Goal: Check status: Check status

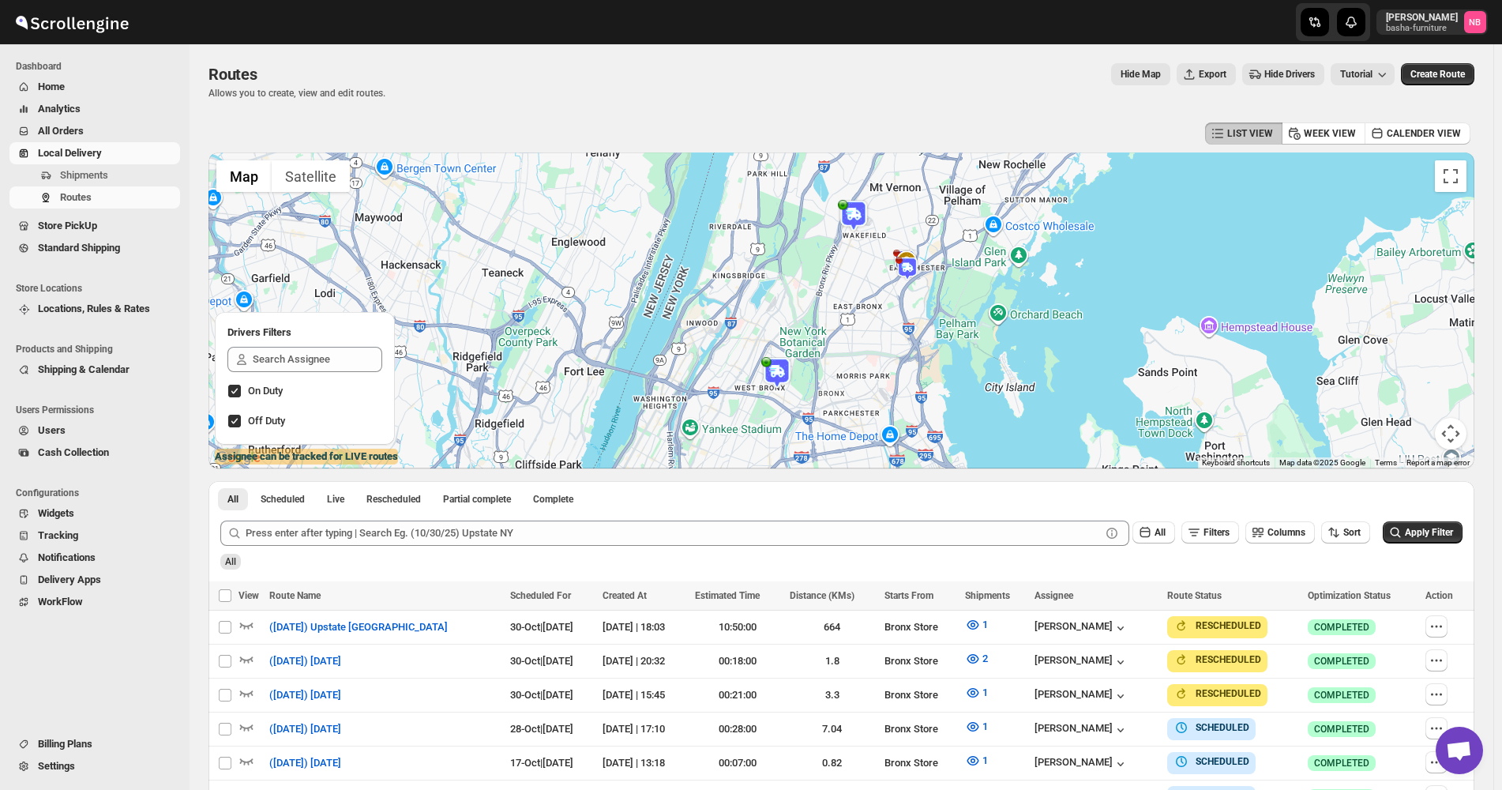
scroll to position [272, 0]
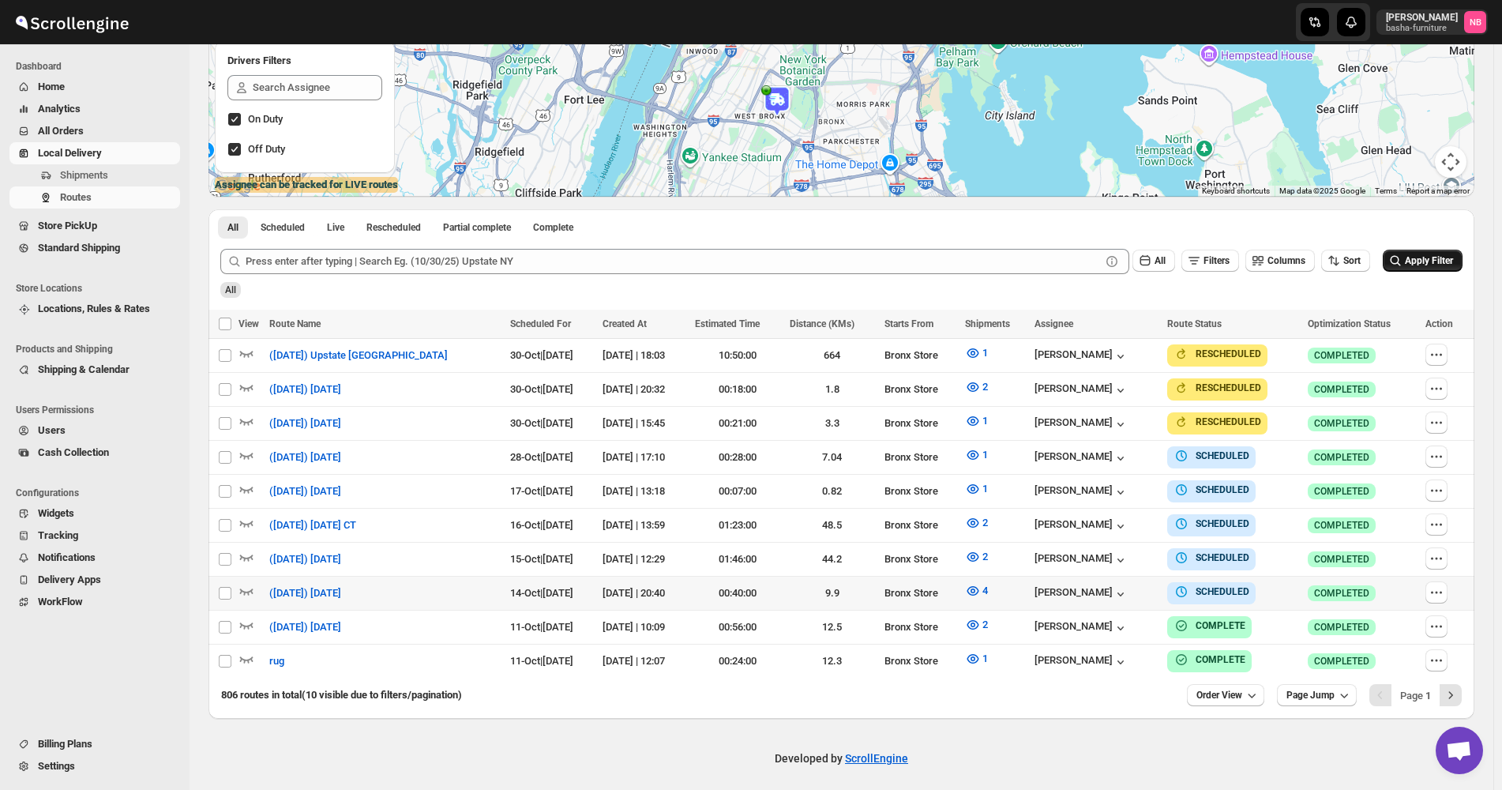
click at [1436, 266] on span "Apply Filter" at bounding box center [1429, 260] width 48 height 11
click at [956, 633] on td "Bronx Store" at bounding box center [920, 628] width 81 height 34
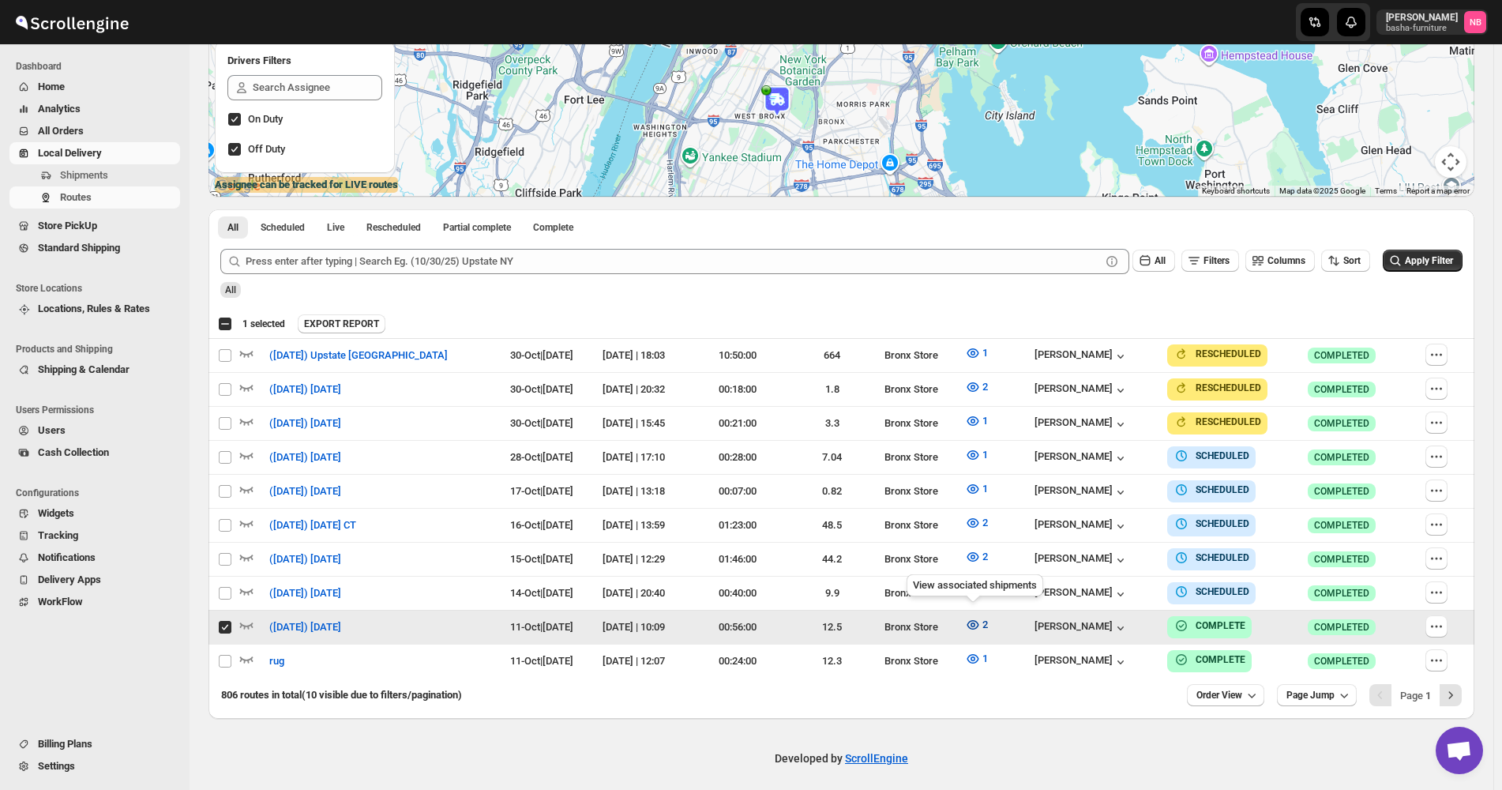
click at [977, 617] on icon "button" at bounding box center [973, 625] width 16 height 16
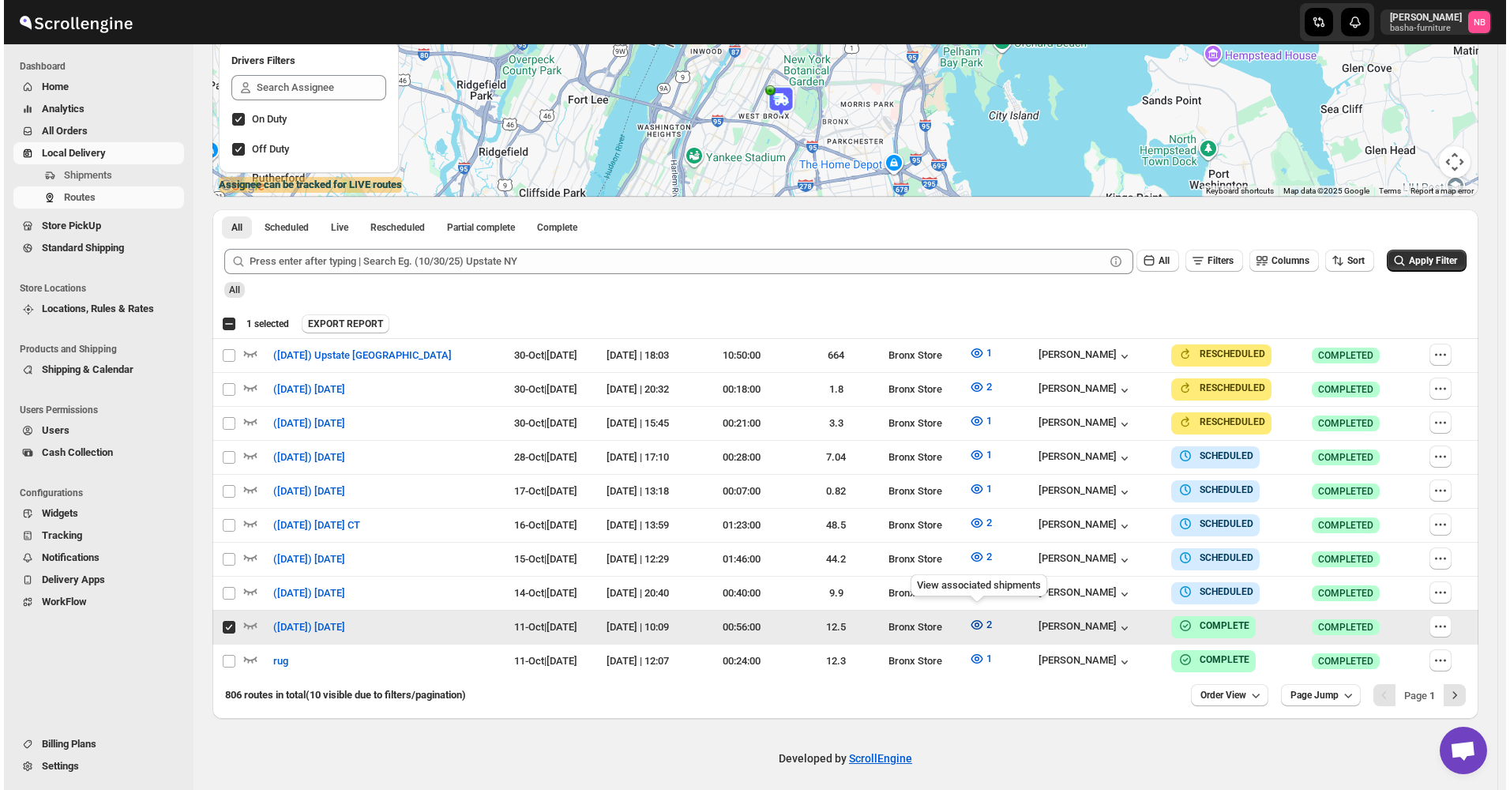
scroll to position [265, 0]
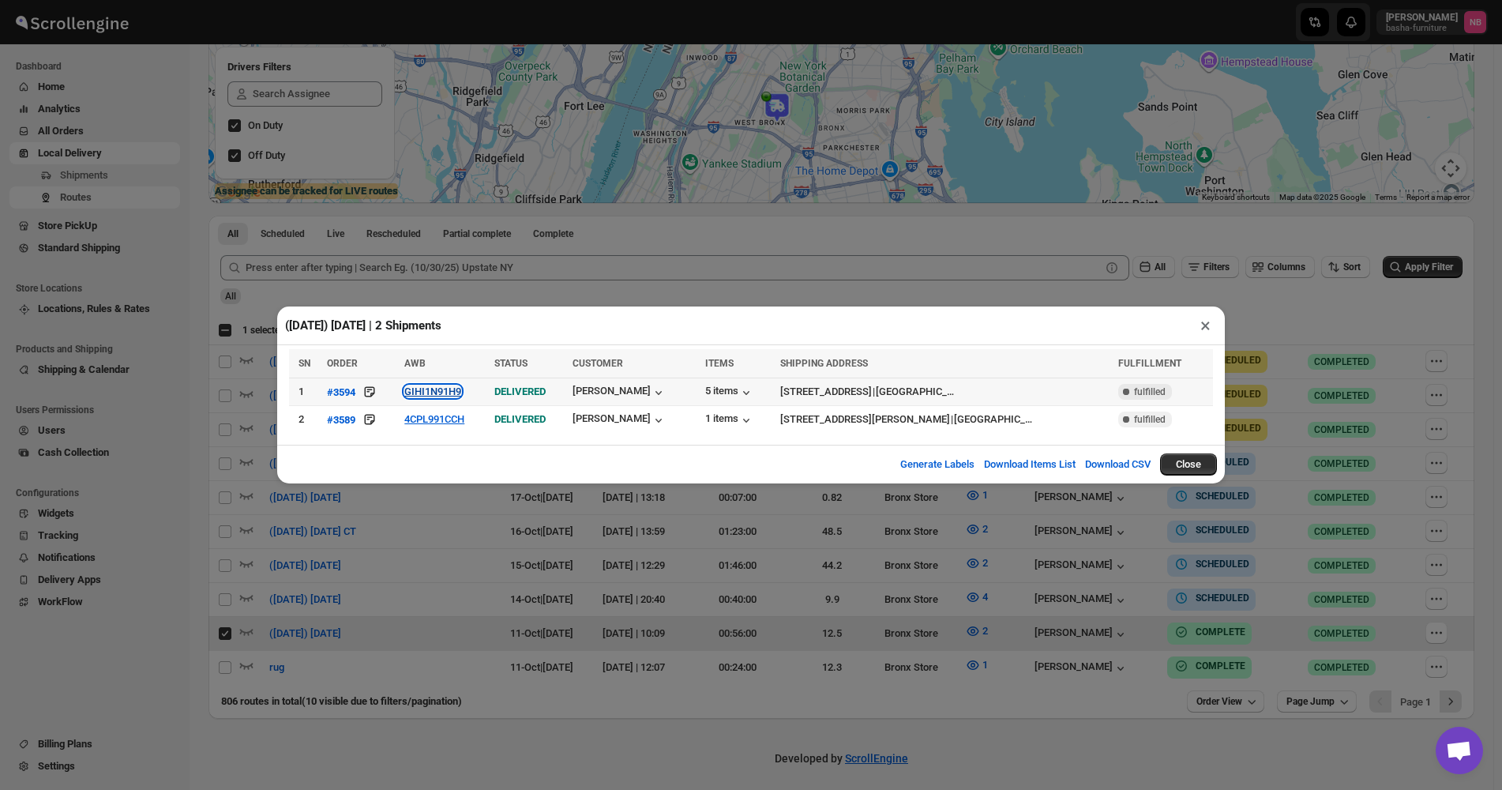
click at [427, 390] on button "GIHI1N91H9" at bounding box center [432, 391] width 57 height 12
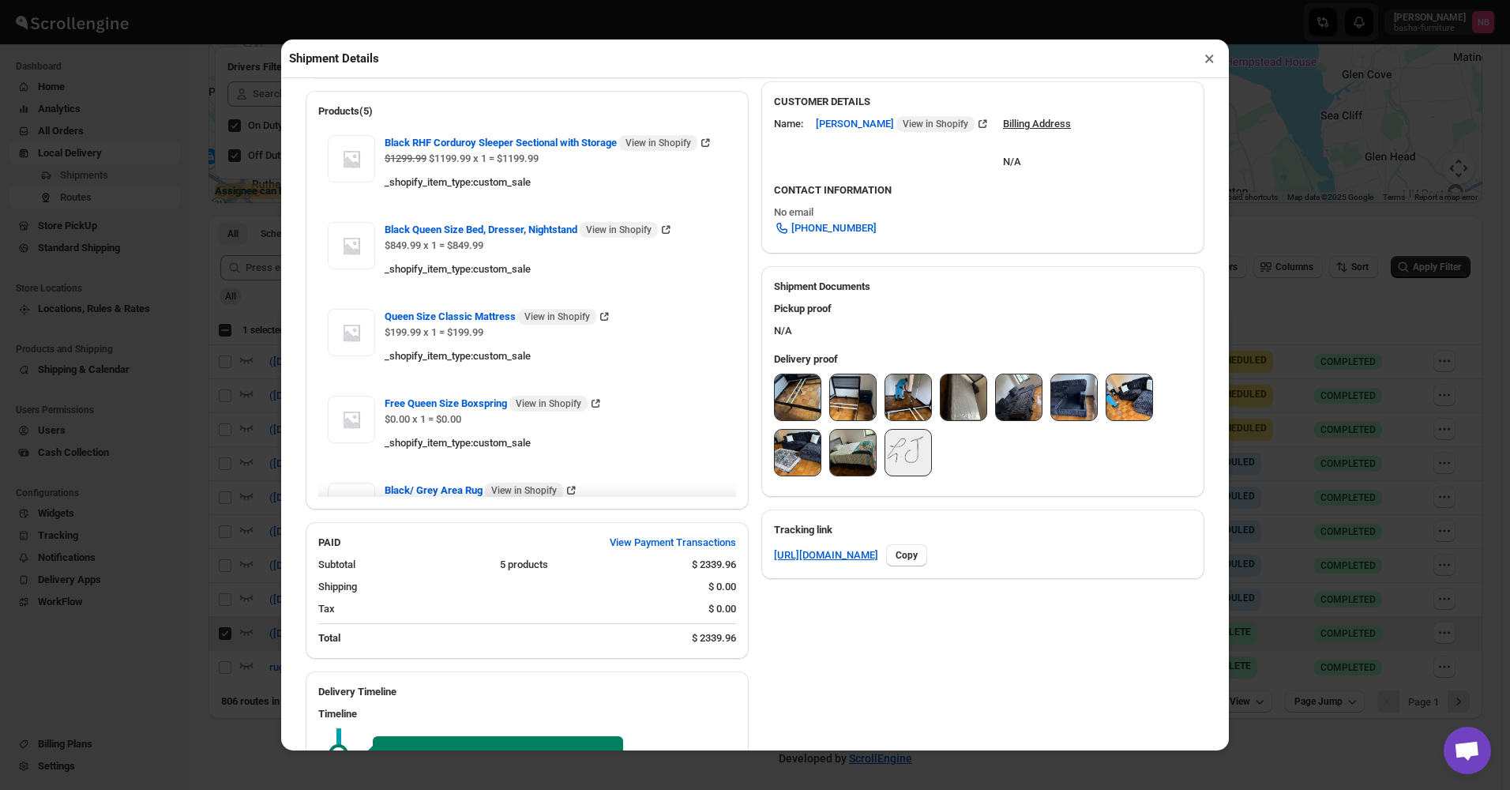
scroll to position [474, 0]
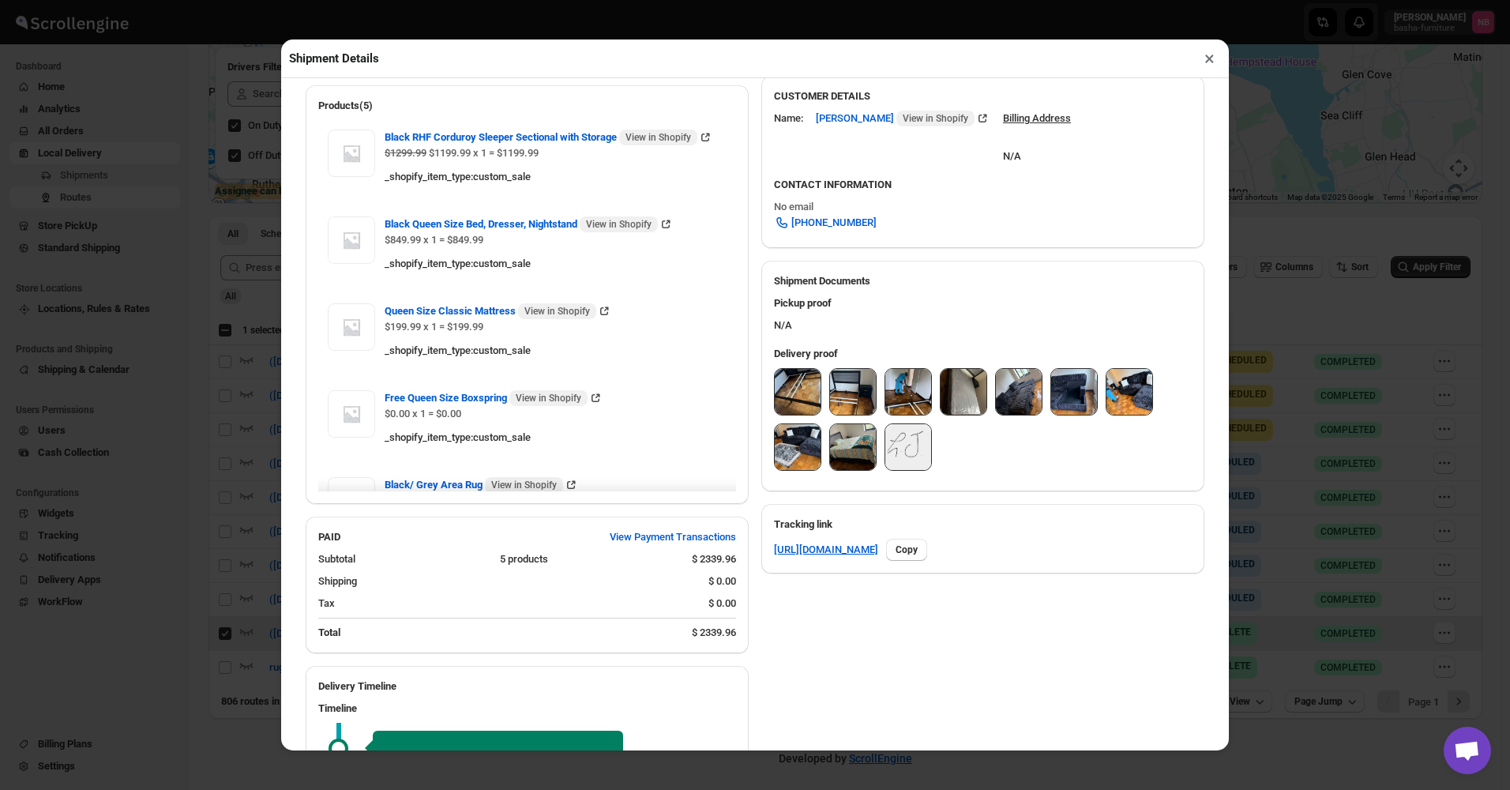
click at [803, 378] on img at bounding box center [798, 392] width 46 height 46
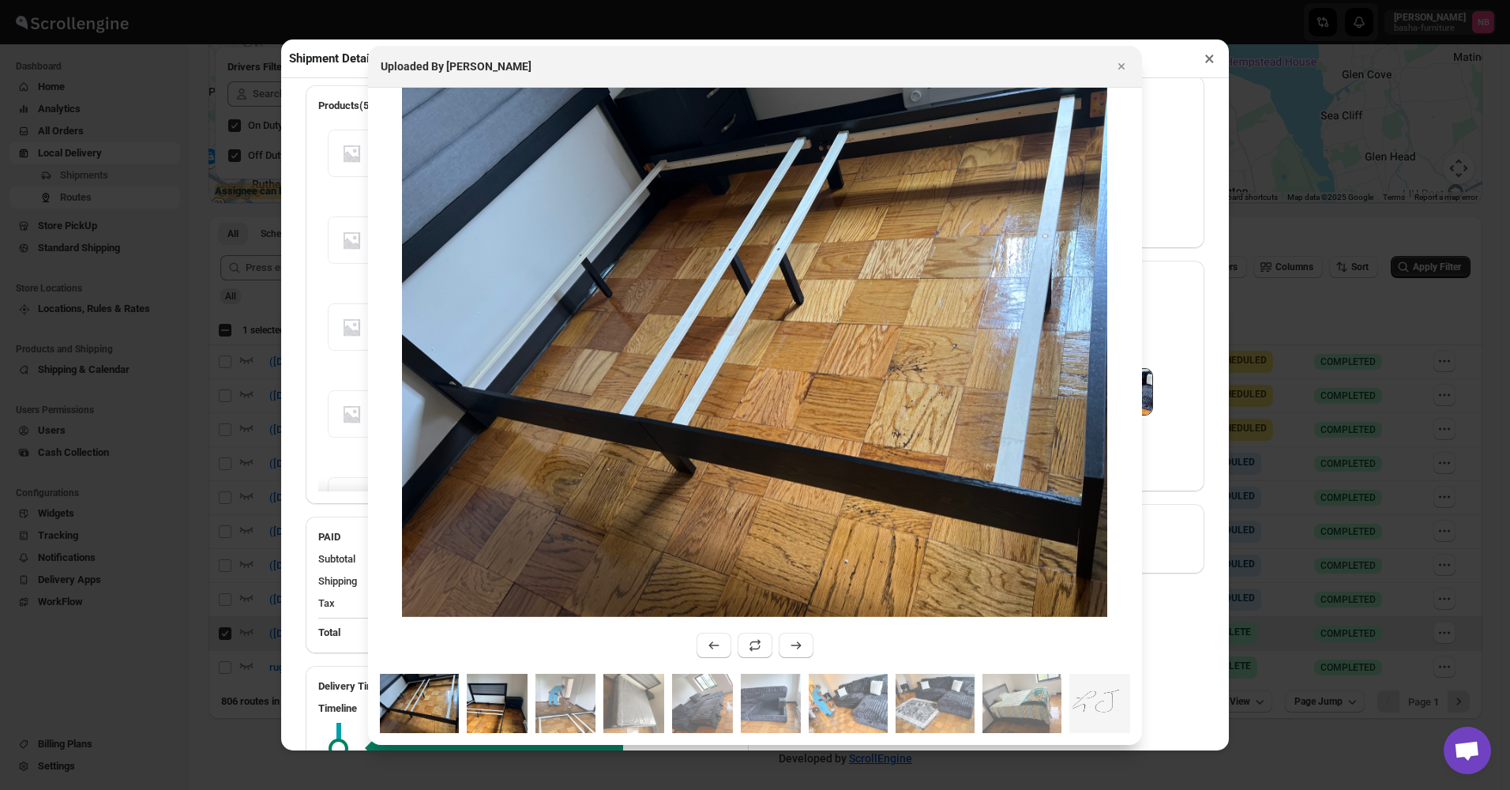
click at [496, 694] on img ":r48m:" at bounding box center [497, 703] width 61 height 59
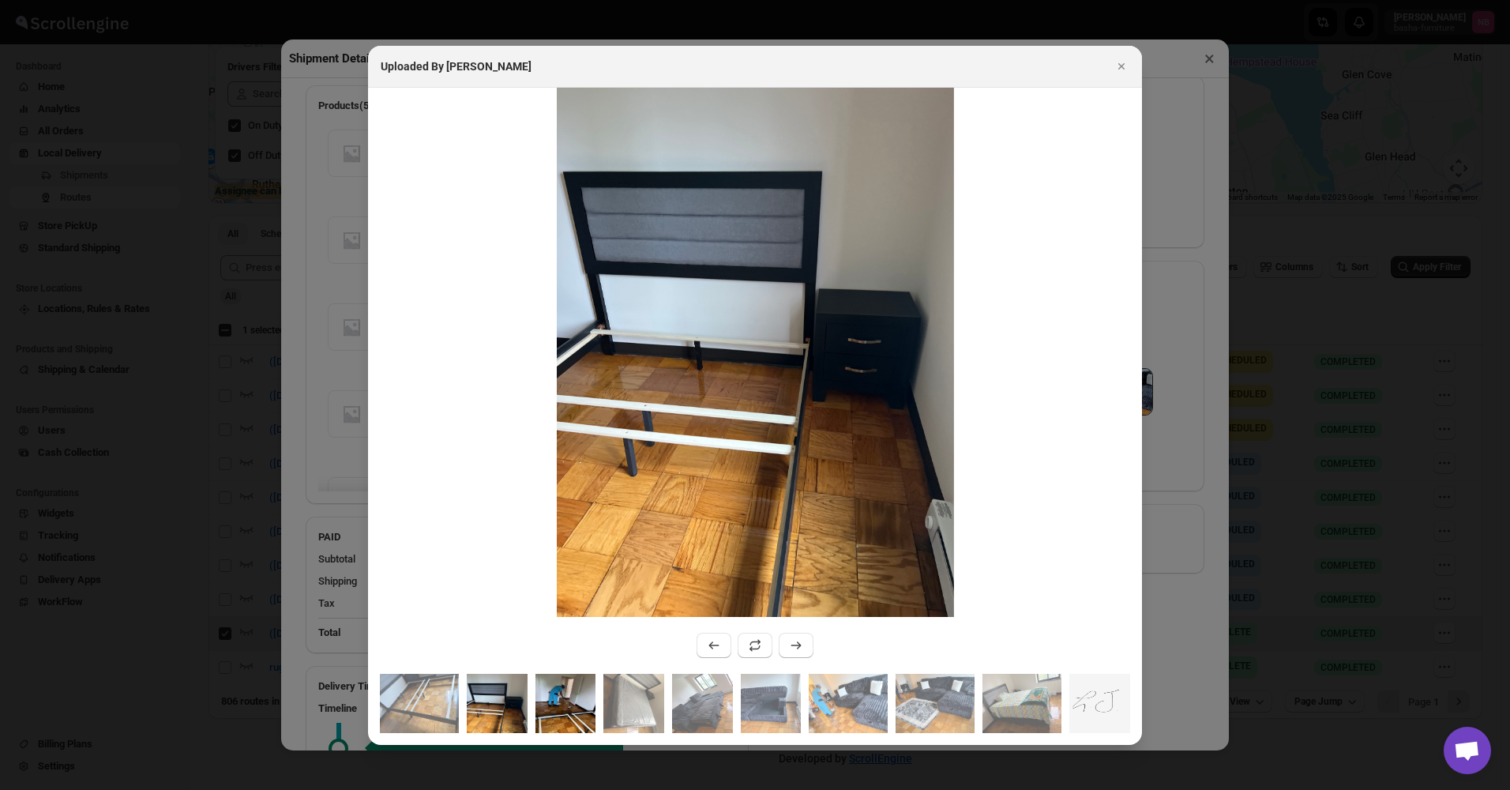
click at [543, 701] on img ":r48m:" at bounding box center [565, 703] width 61 height 59
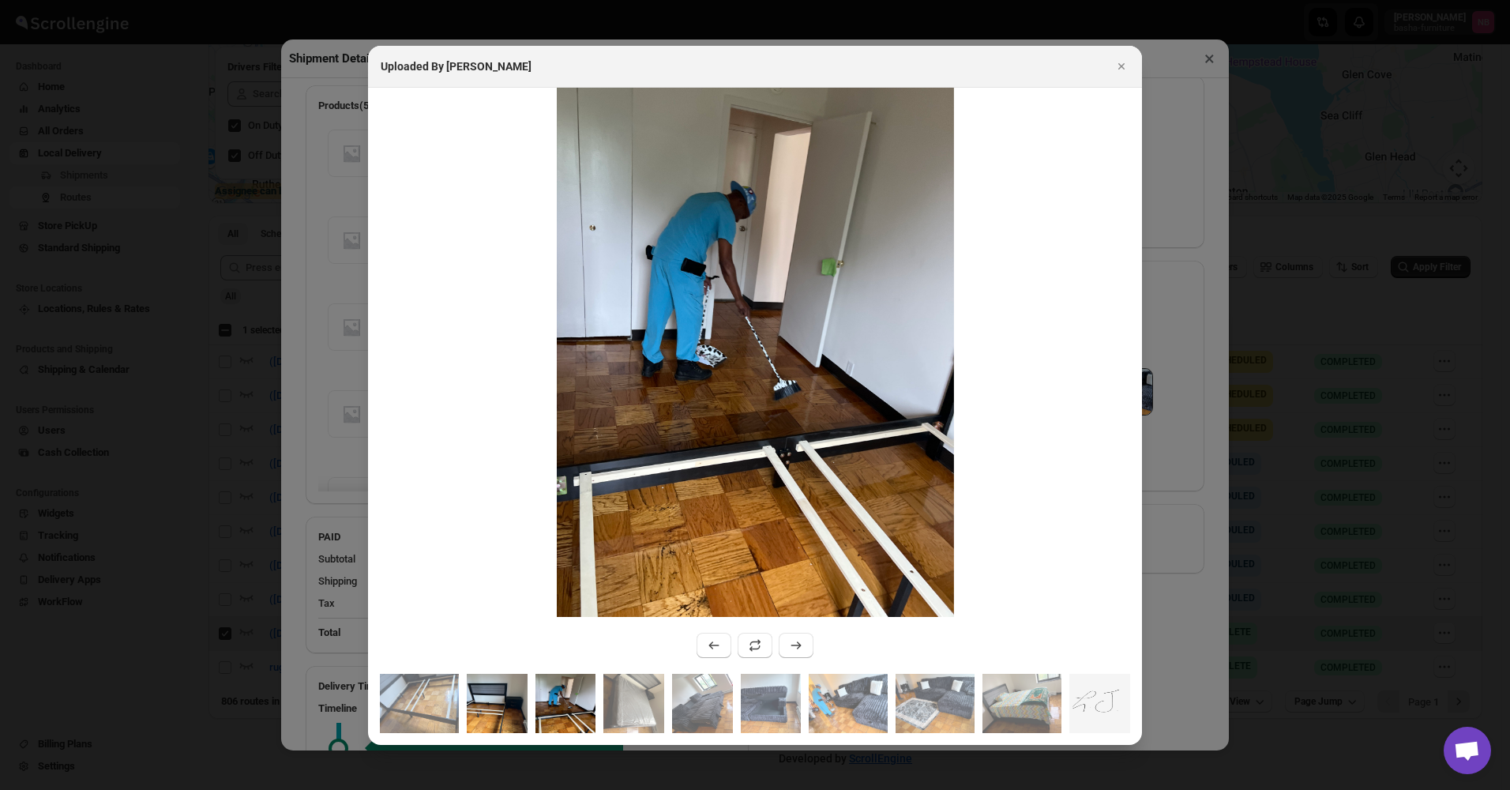
click at [509, 711] on img ":r48m:" at bounding box center [497, 703] width 61 height 59
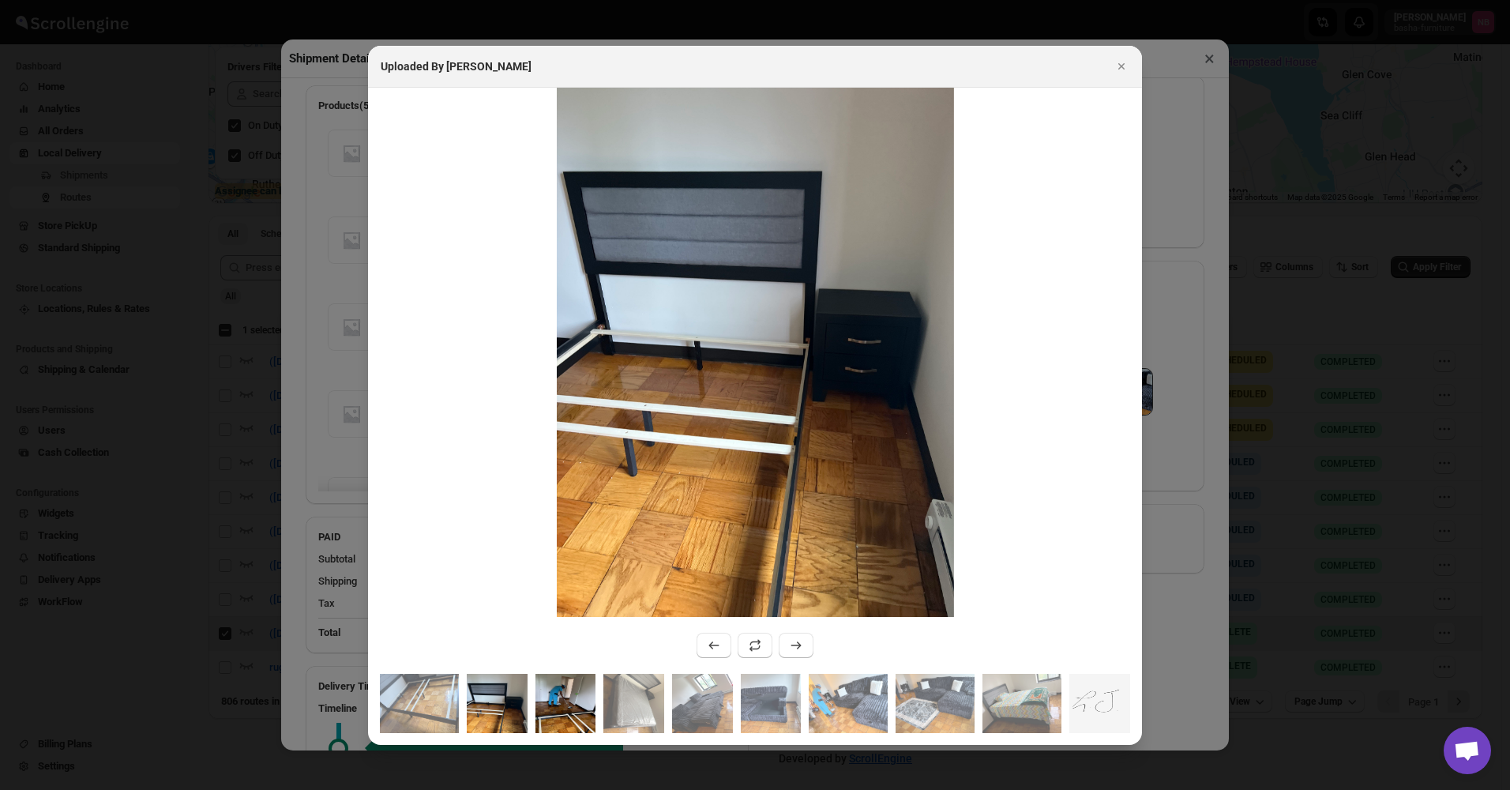
click at [584, 714] on img ":r48m:" at bounding box center [565, 703] width 61 height 59
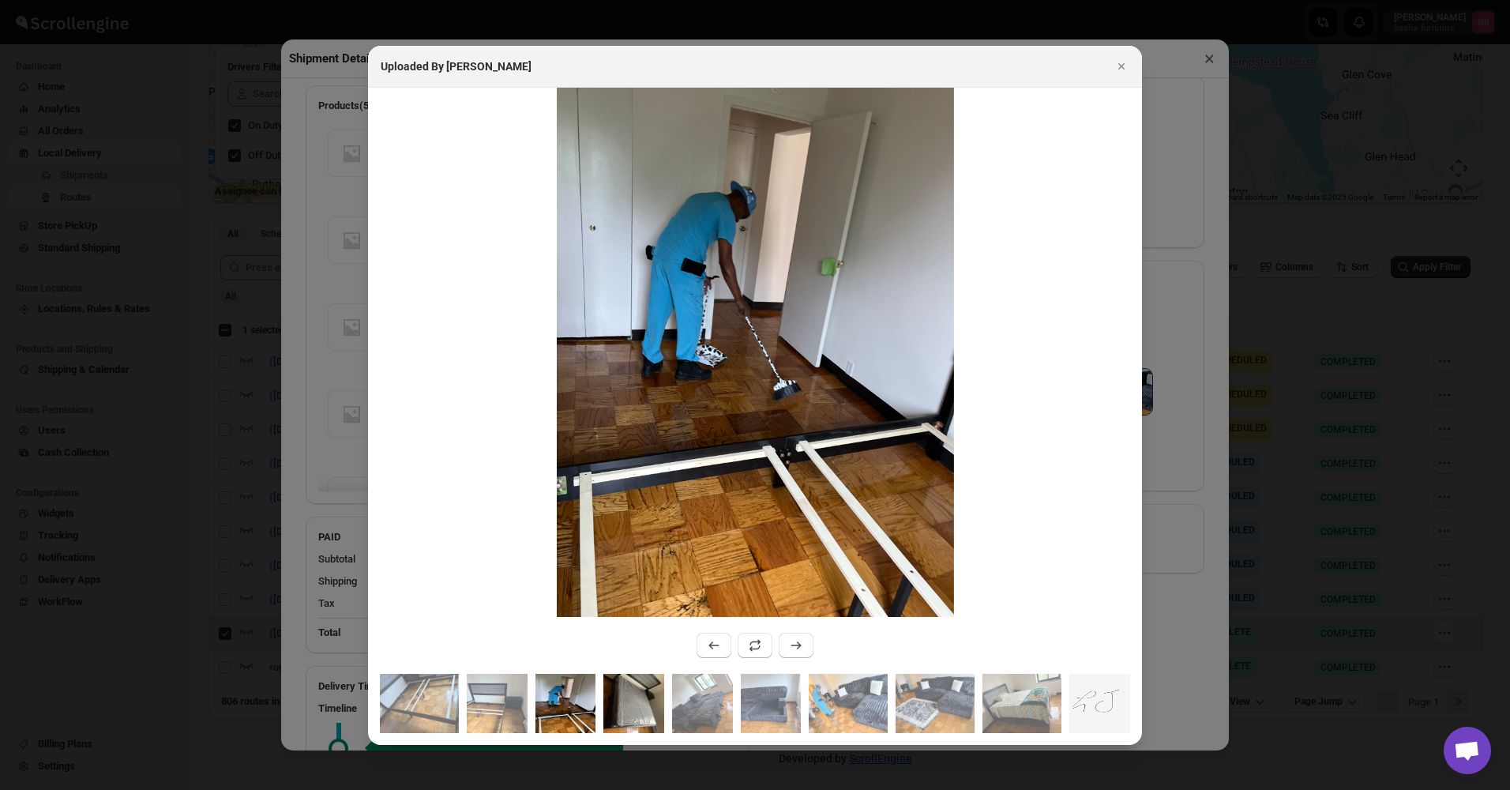
click at [648, 697] on img ":r48m:" at bounding box center [633, 703] width 61 height 59
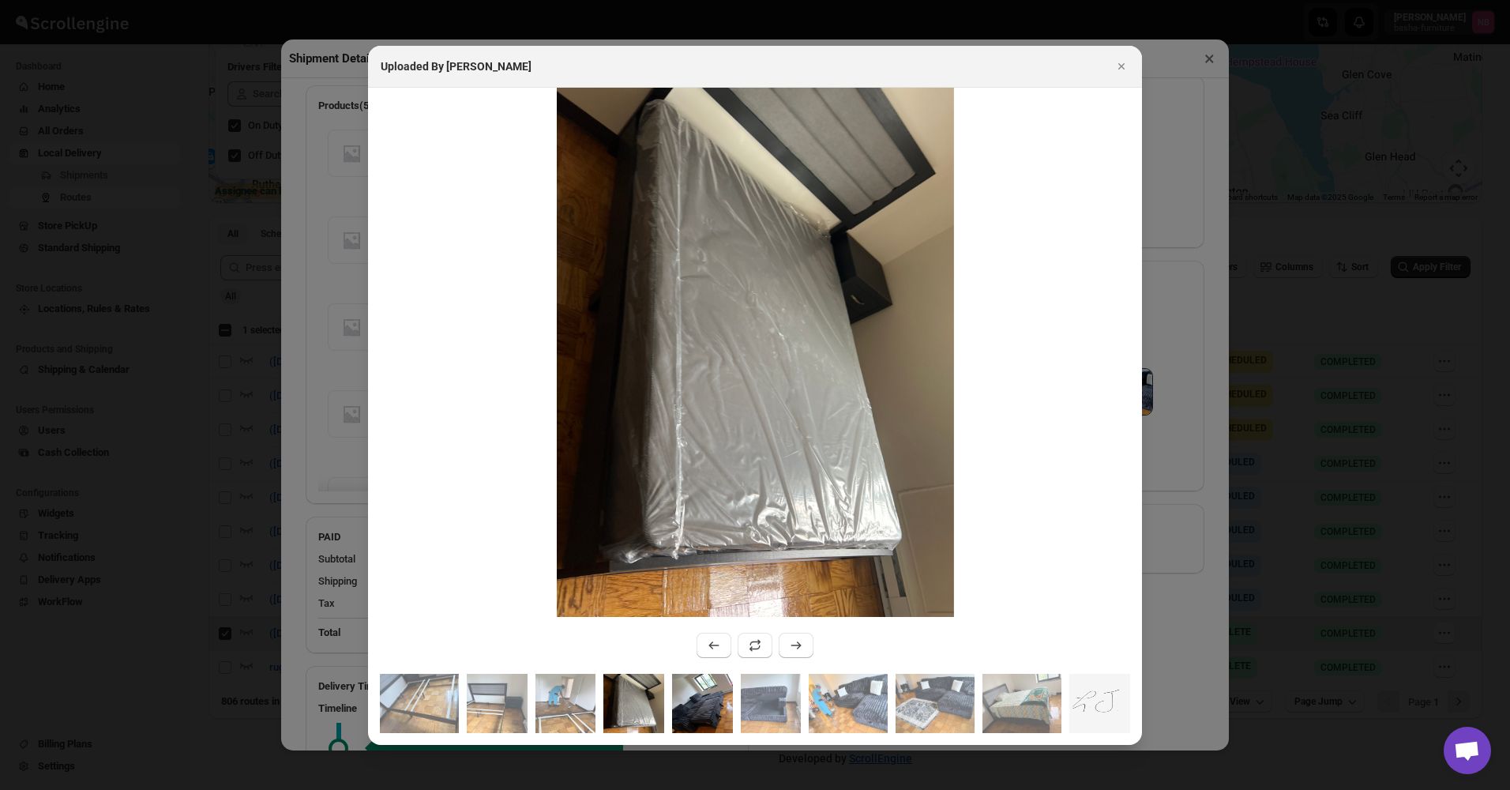
click at [679, 697] on img ":r48m:" at bounding box center [702, 703] width 61 height 59
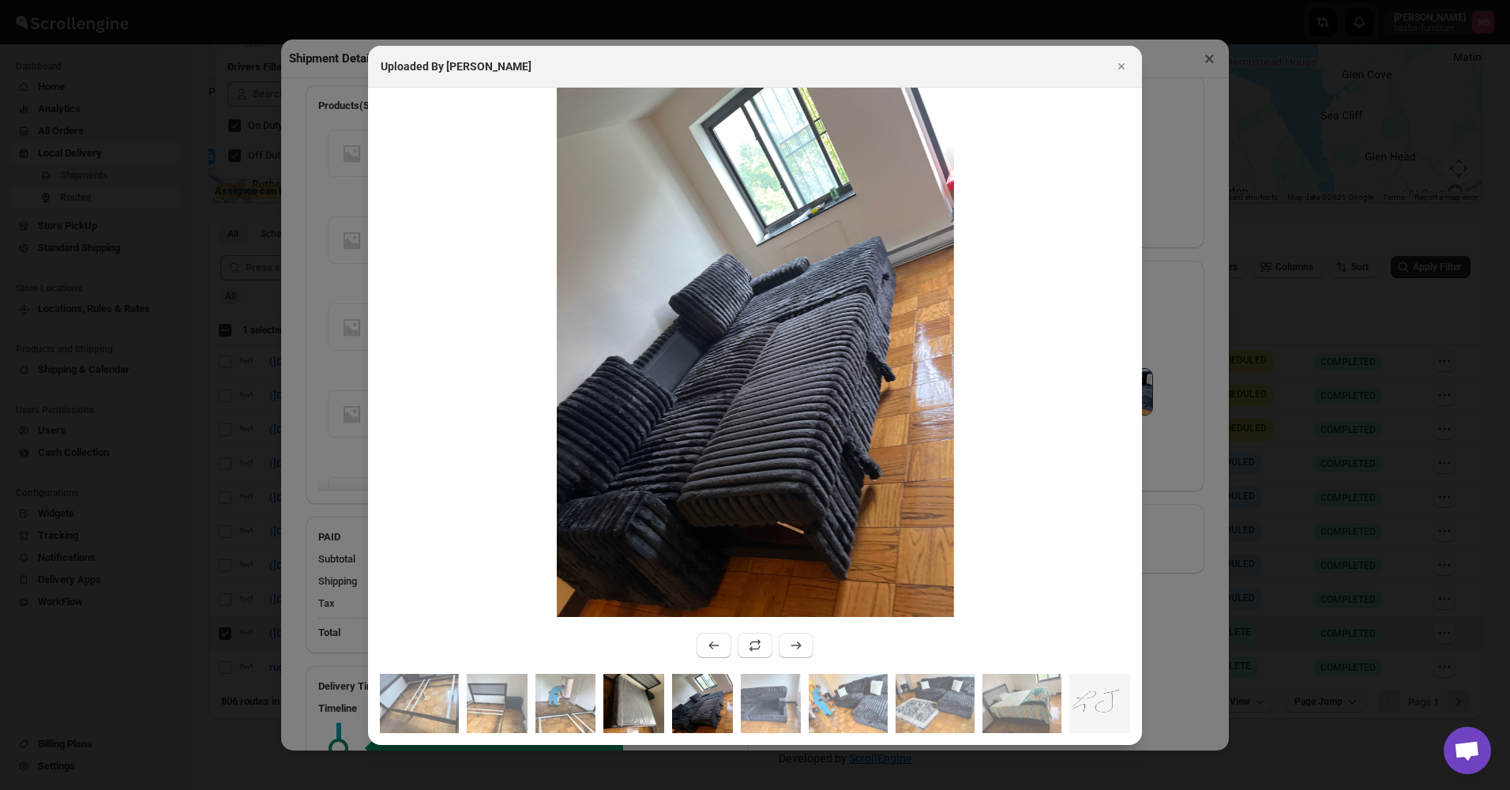
click at [657, 705] on img ":r48m:" at bounding box center [633, 703] width 61 height 59
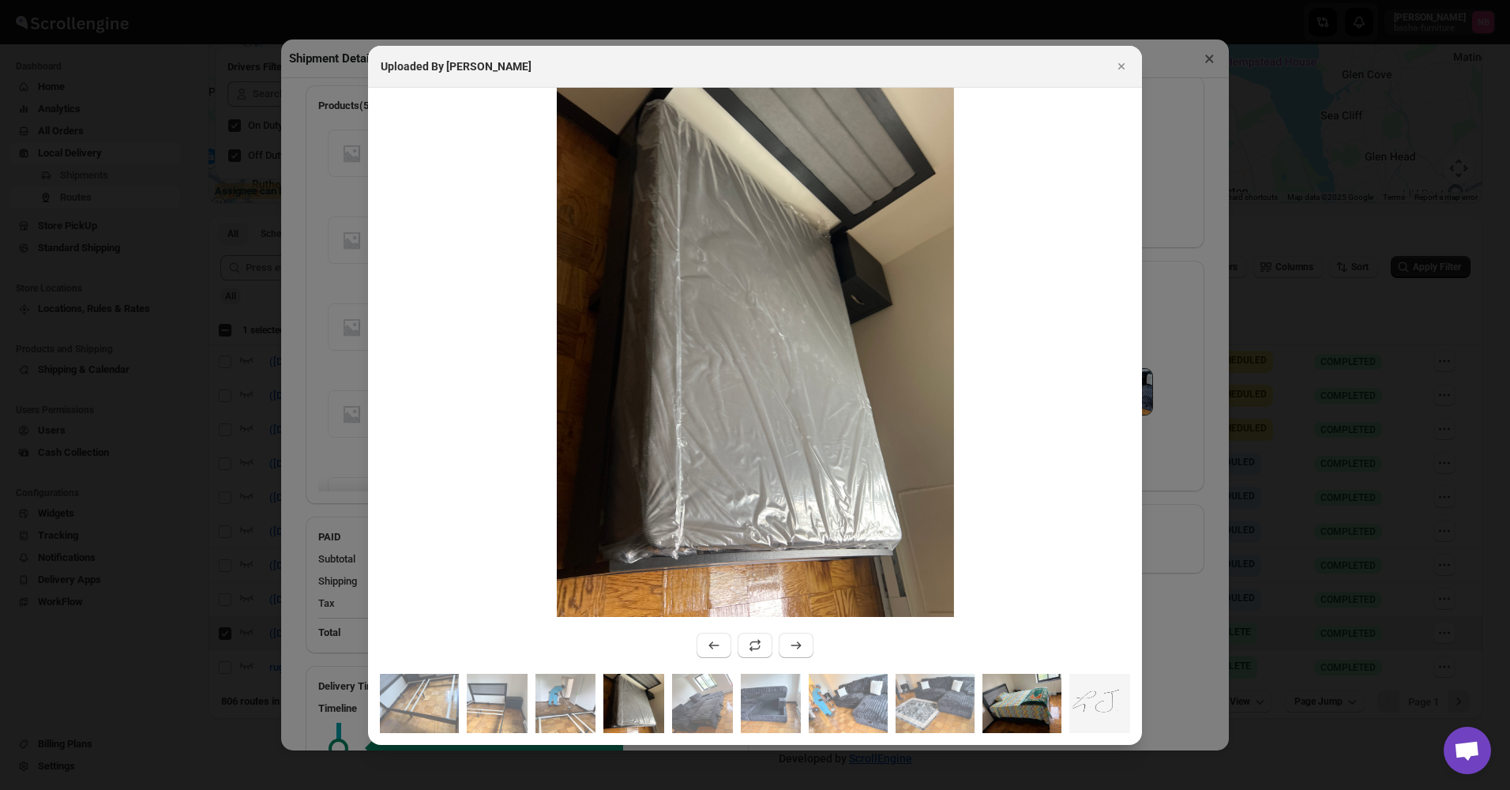
click at [1026, 708] on img ":r48m:" at bounding box center [1022, 703] width 79 height 59
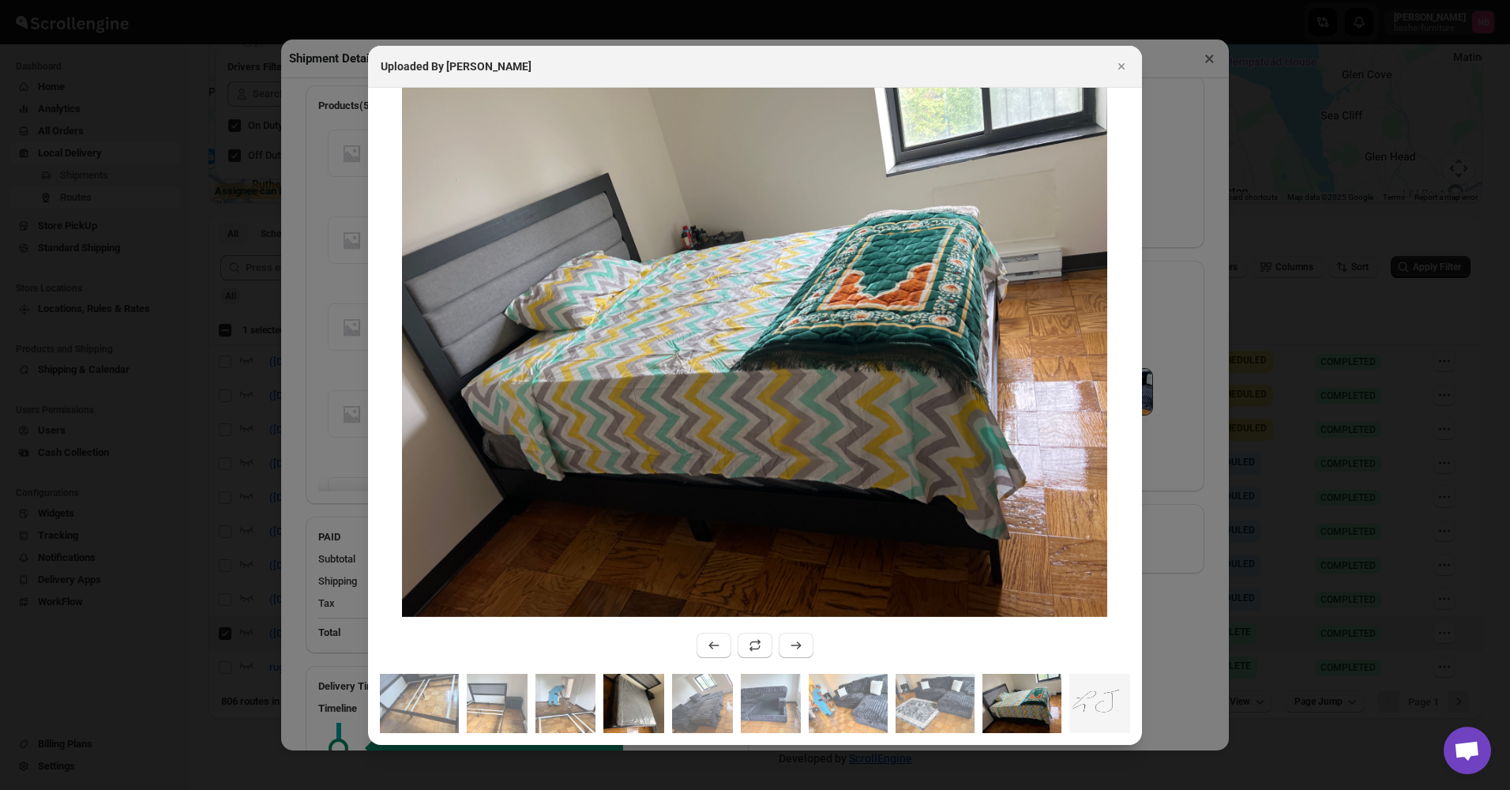
click at [610, 699] on img ":r48m:" at bounding box center [633, 703] width 61 height 59
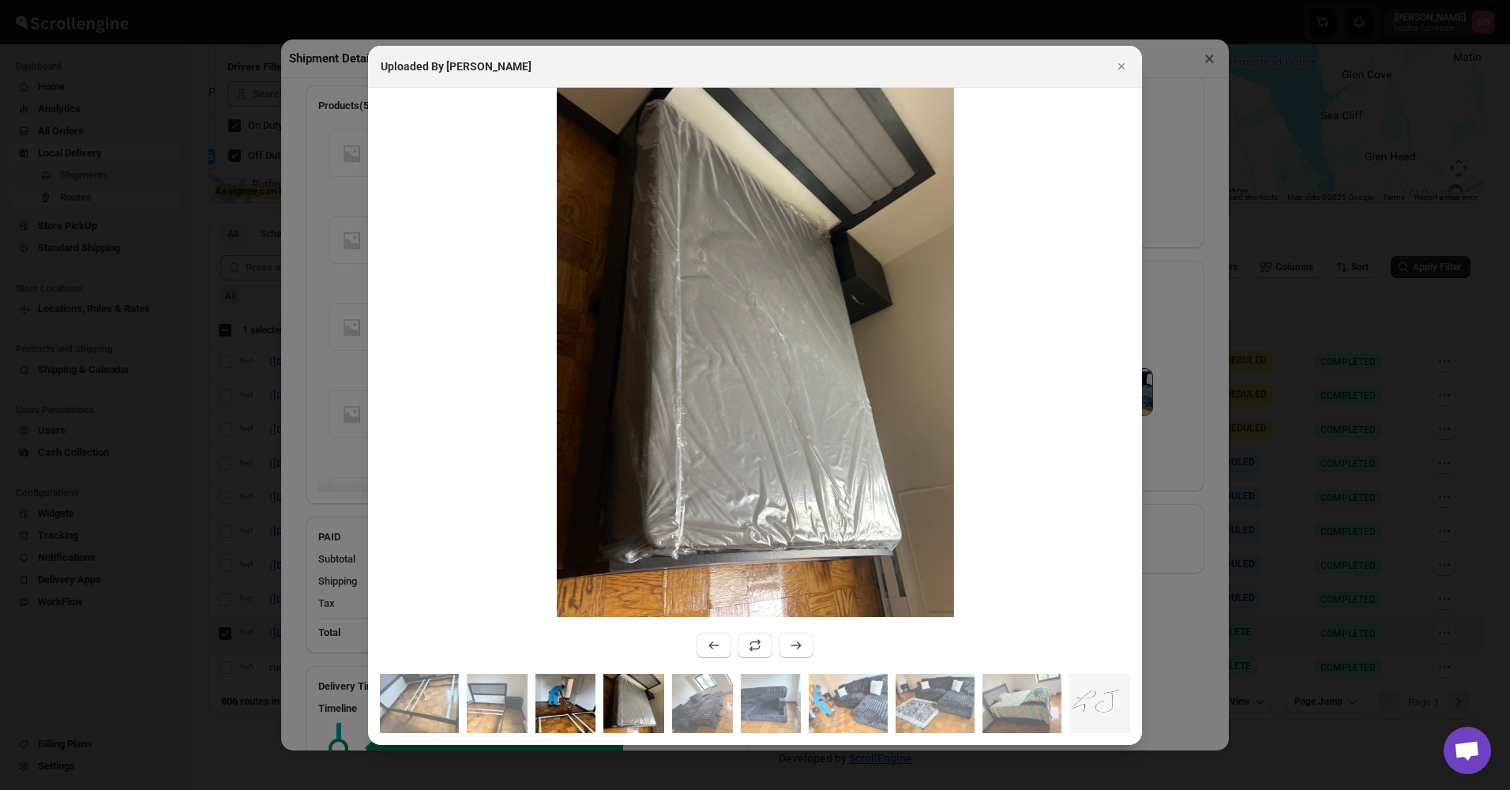
click at [584, 700] on img ":r48m:" at bounding box center [565, 703] width 61 height 59
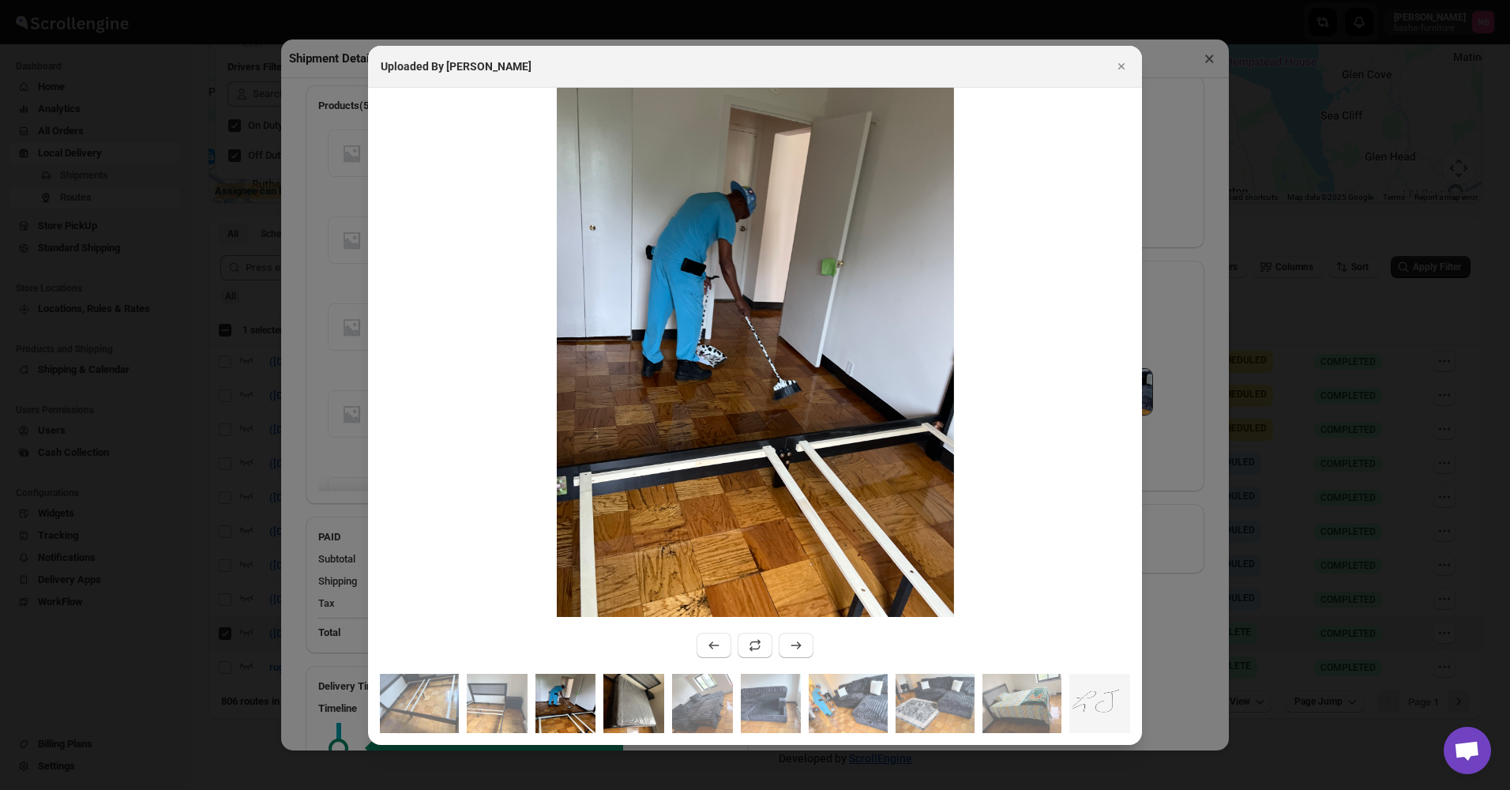
click at [622, 707] on img ":r48m:" at bounding box center [633, 703] width 61 height 59
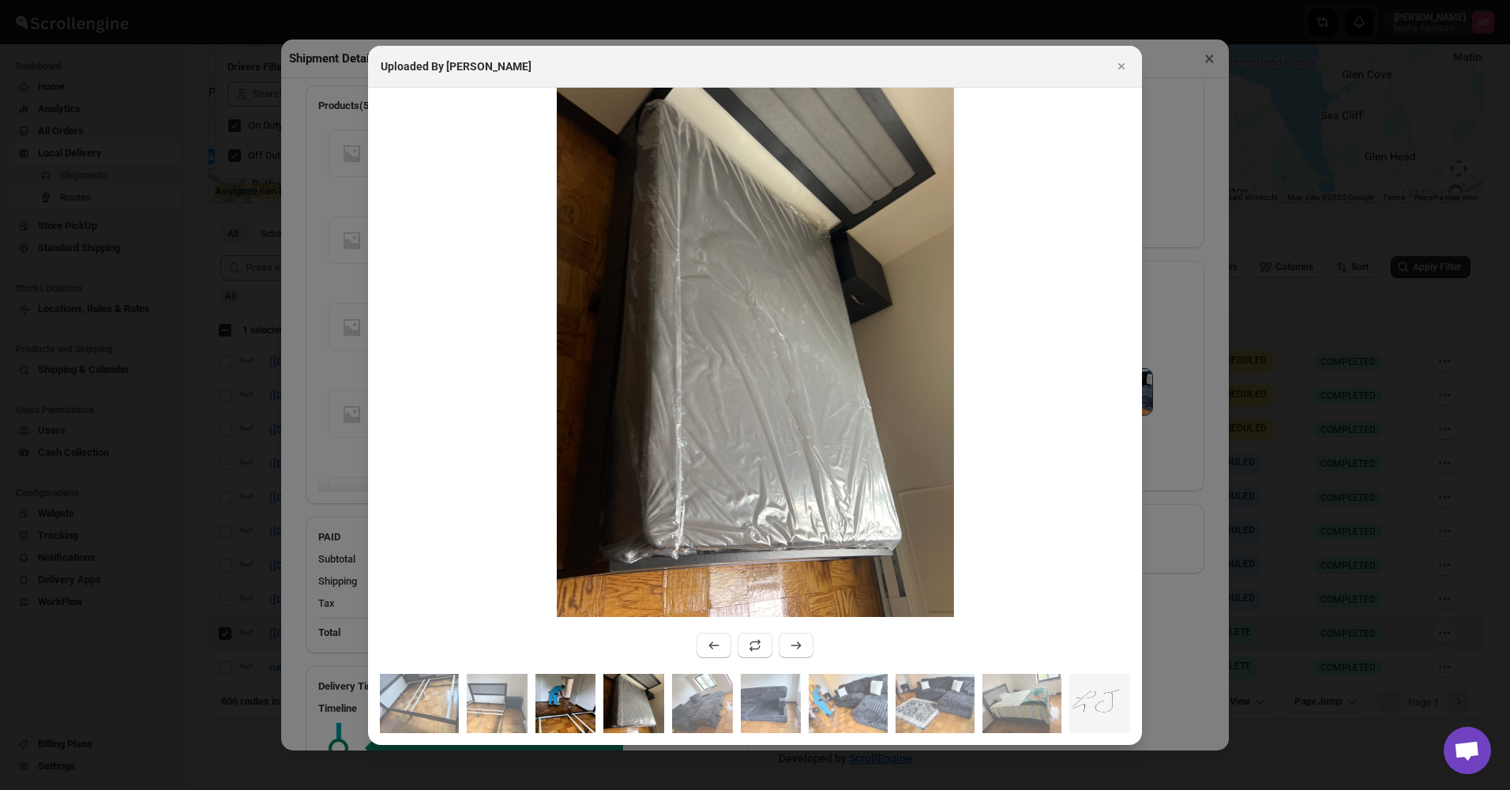
click at [541, 706] on img ":r48m:" at bounding box center [565, 703] width 61 height 59
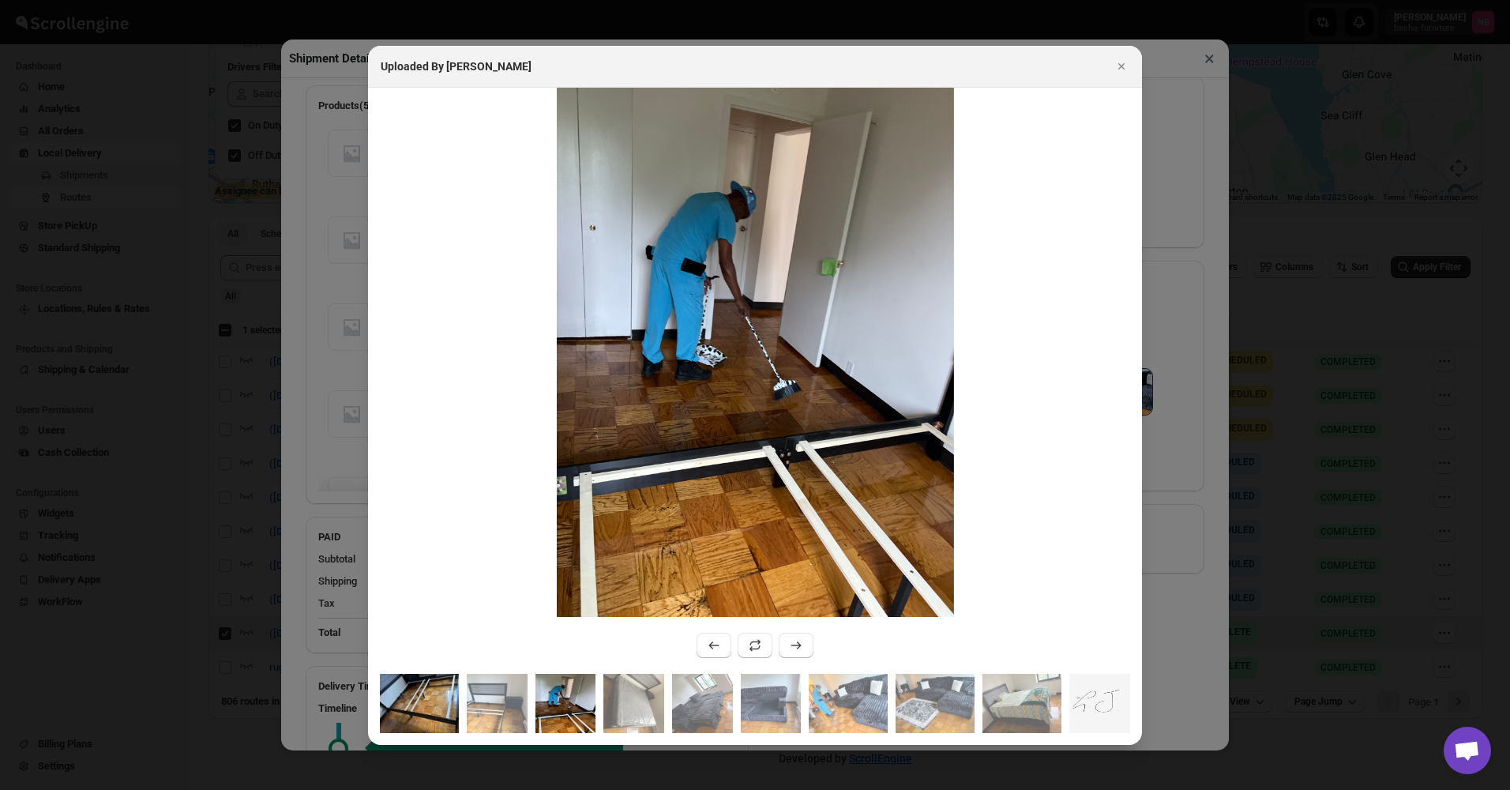
click at [456, 712] on img ":r48m:" at bounding box center [419, 703] width 79 height 59
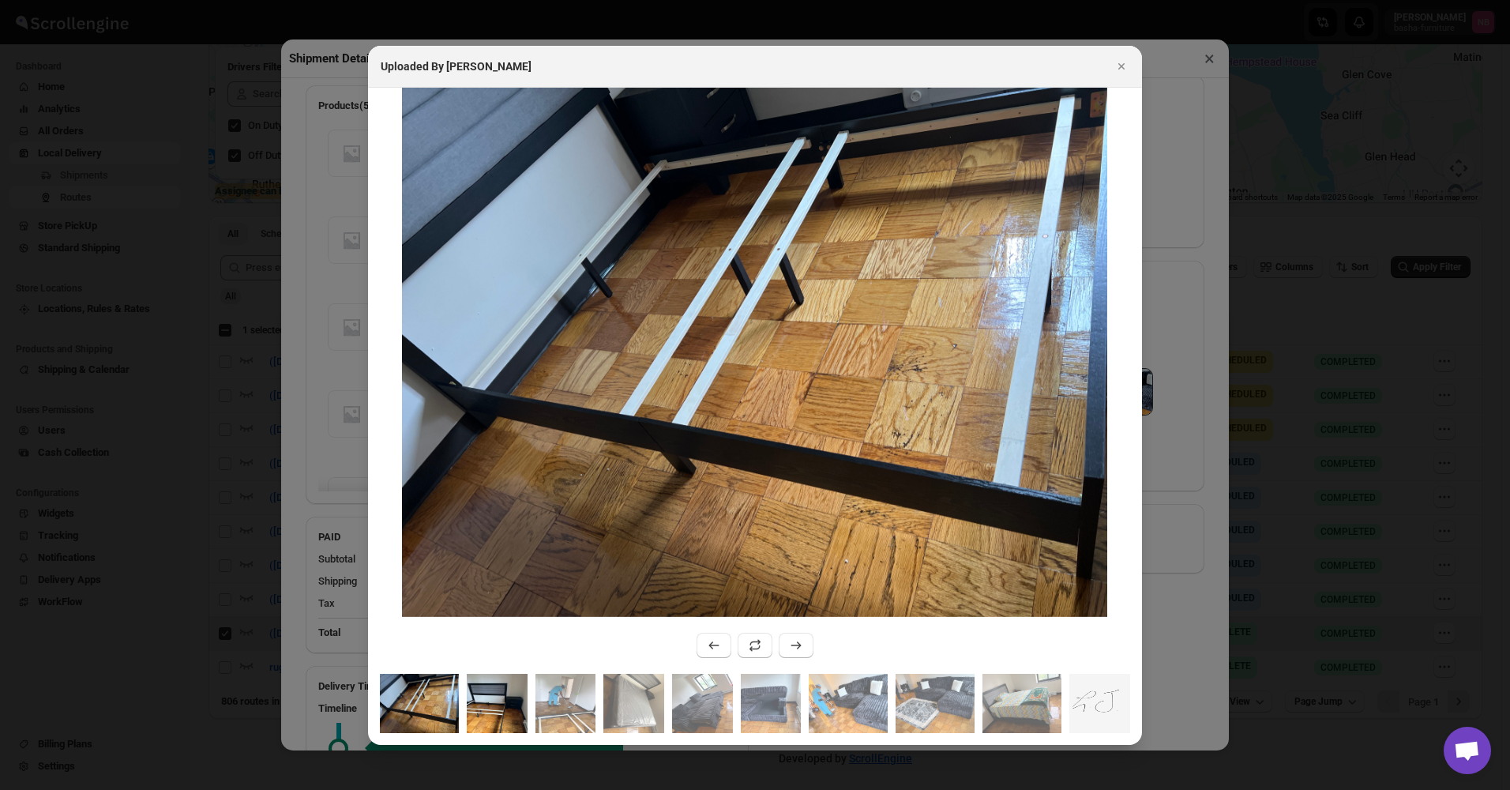
click at [497, 695] on img ":r48m:" at bounding box center [497, 703] width 61 height 59
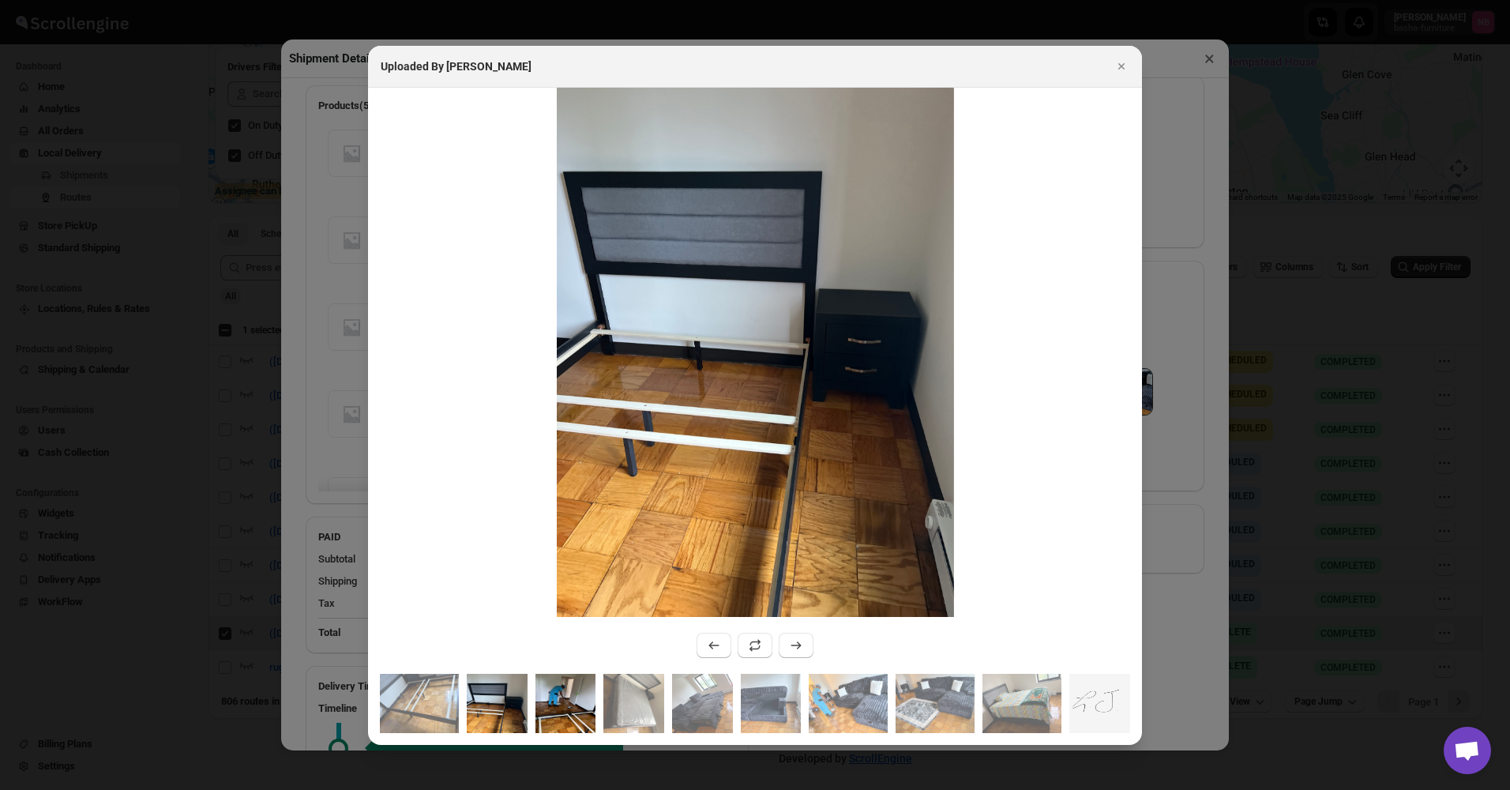
click at [547, 700] on img ":r48m:" at bounding box center [565, 703] width 61 height 59
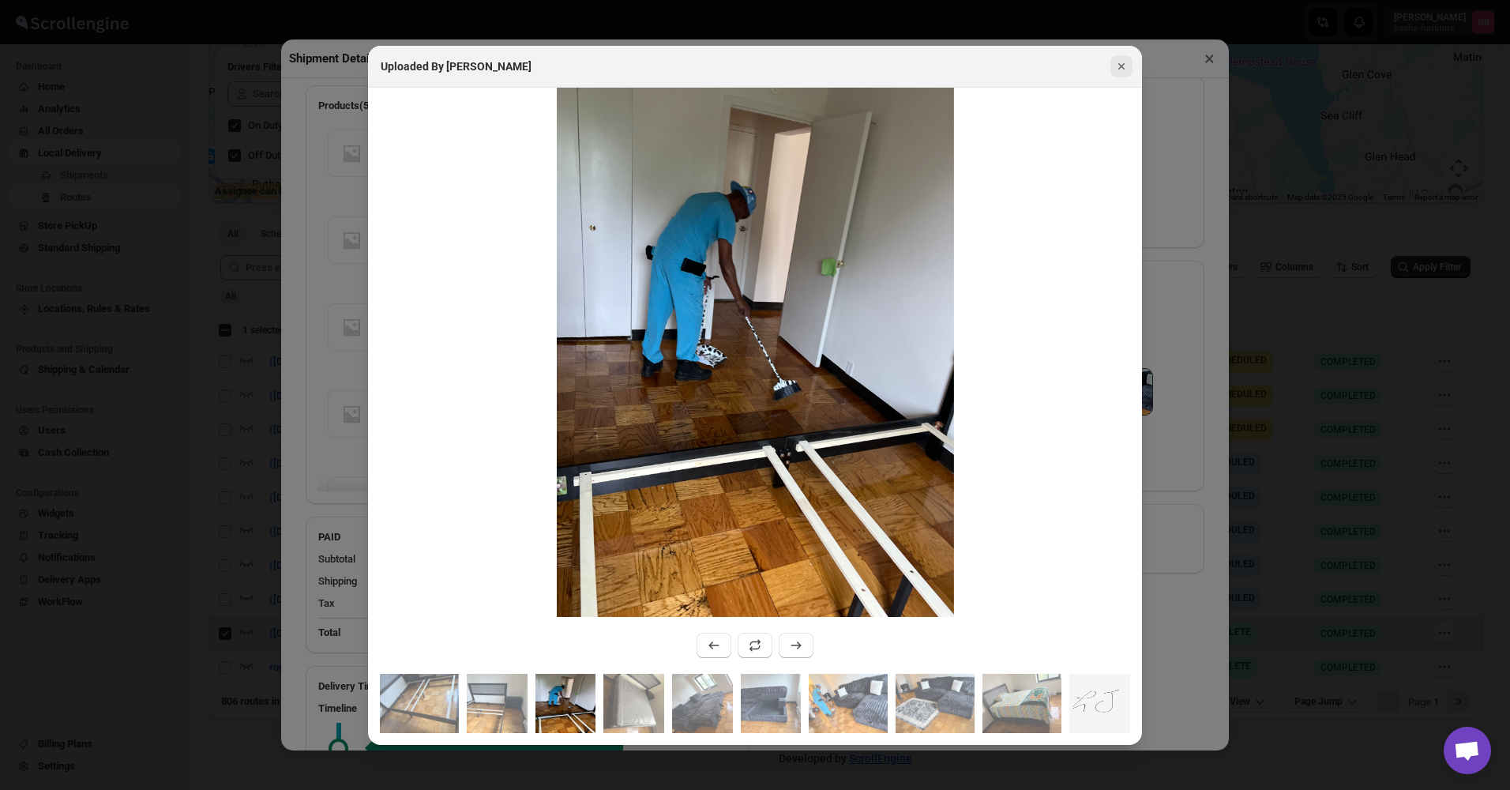
click at [1125, 75] on button "Close" at bounding box center [1121, 66] width 22 height 22
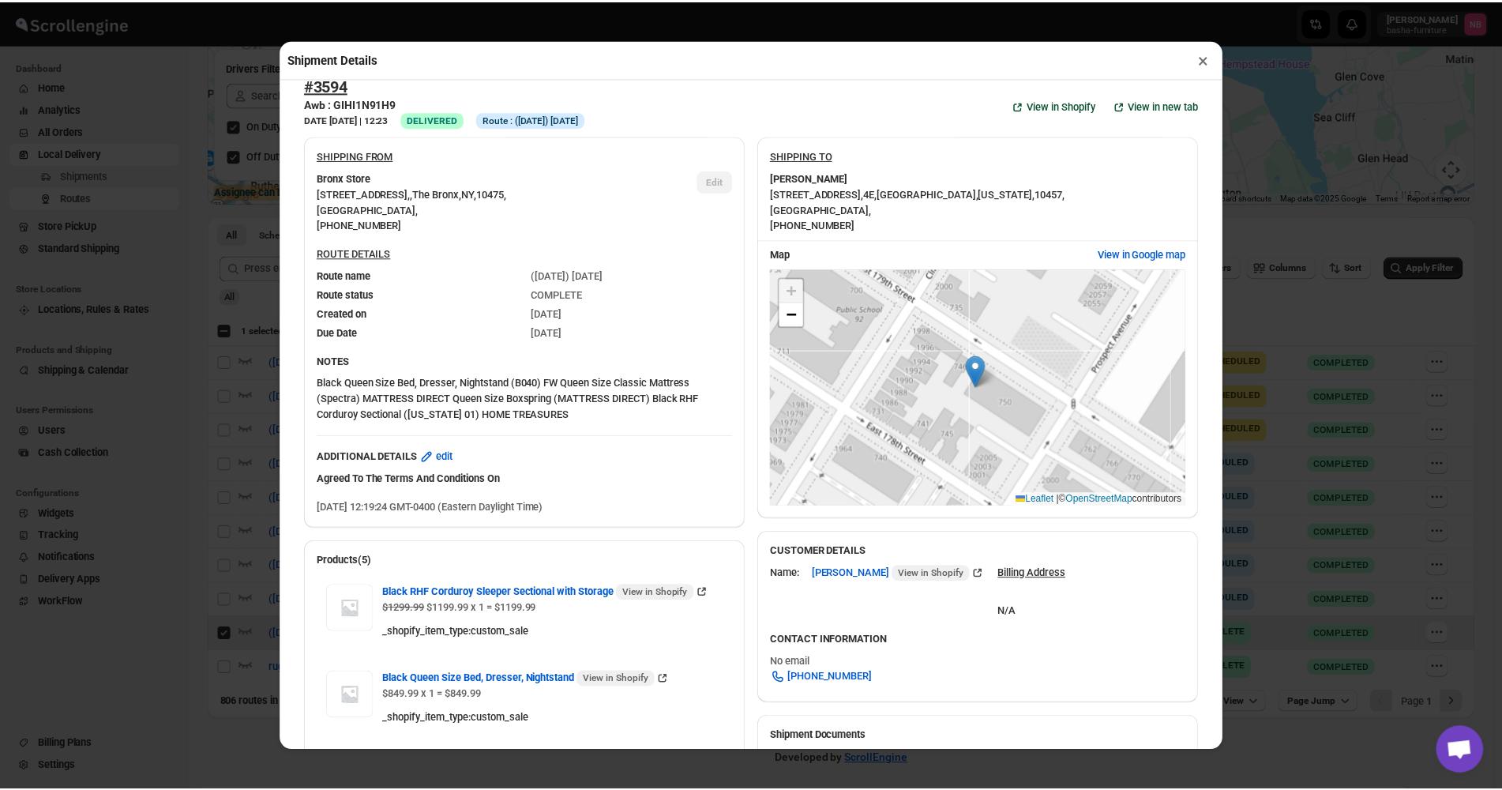
scroll to position [0, 0]
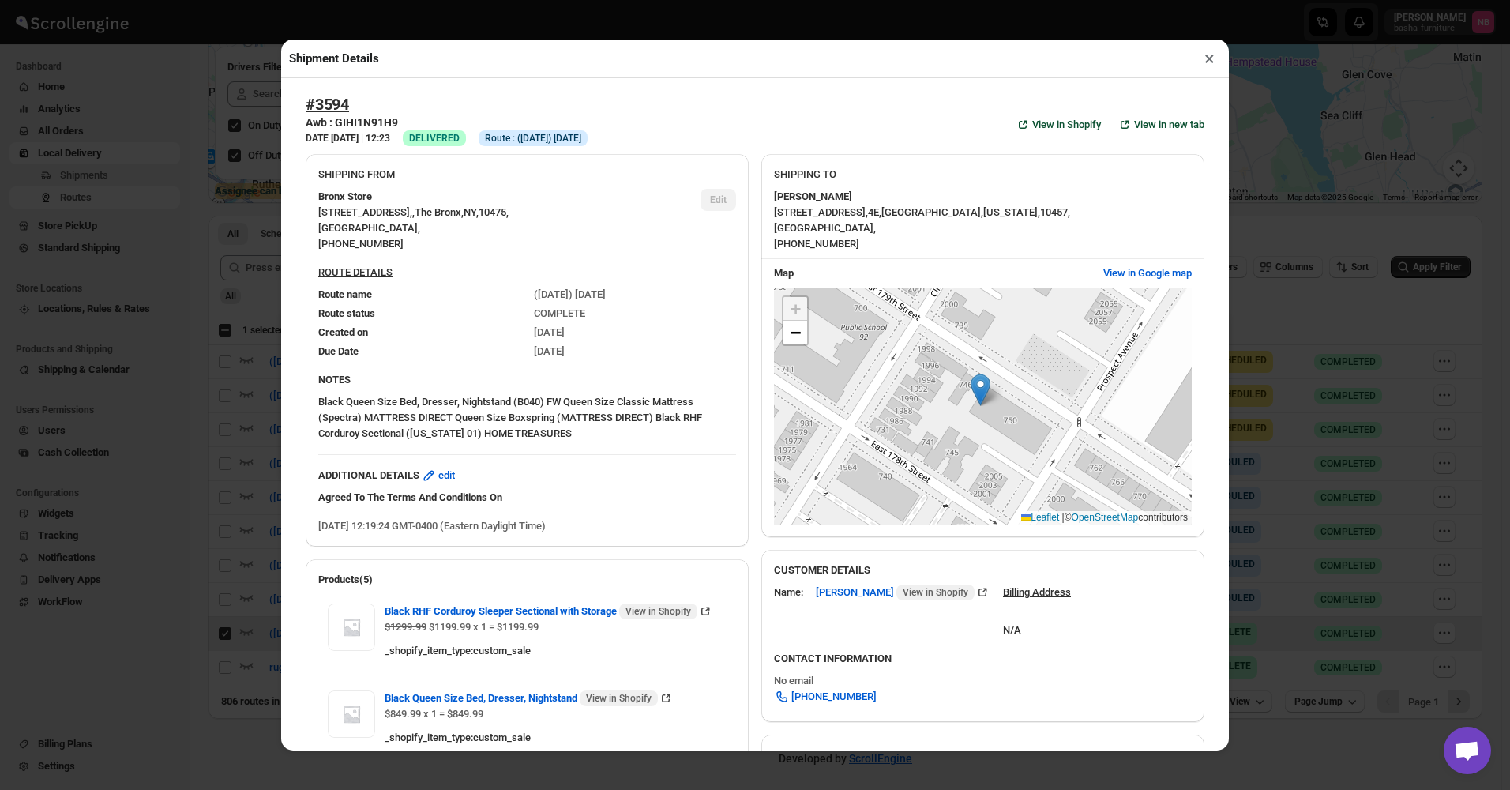
click at [1223, 44] on div "Shipment Details ×" at bounding box center [755, 58] width 948 height 39
click at [1208, 64] on button "×" at bounding box center [1209, 58] width 23 height 22
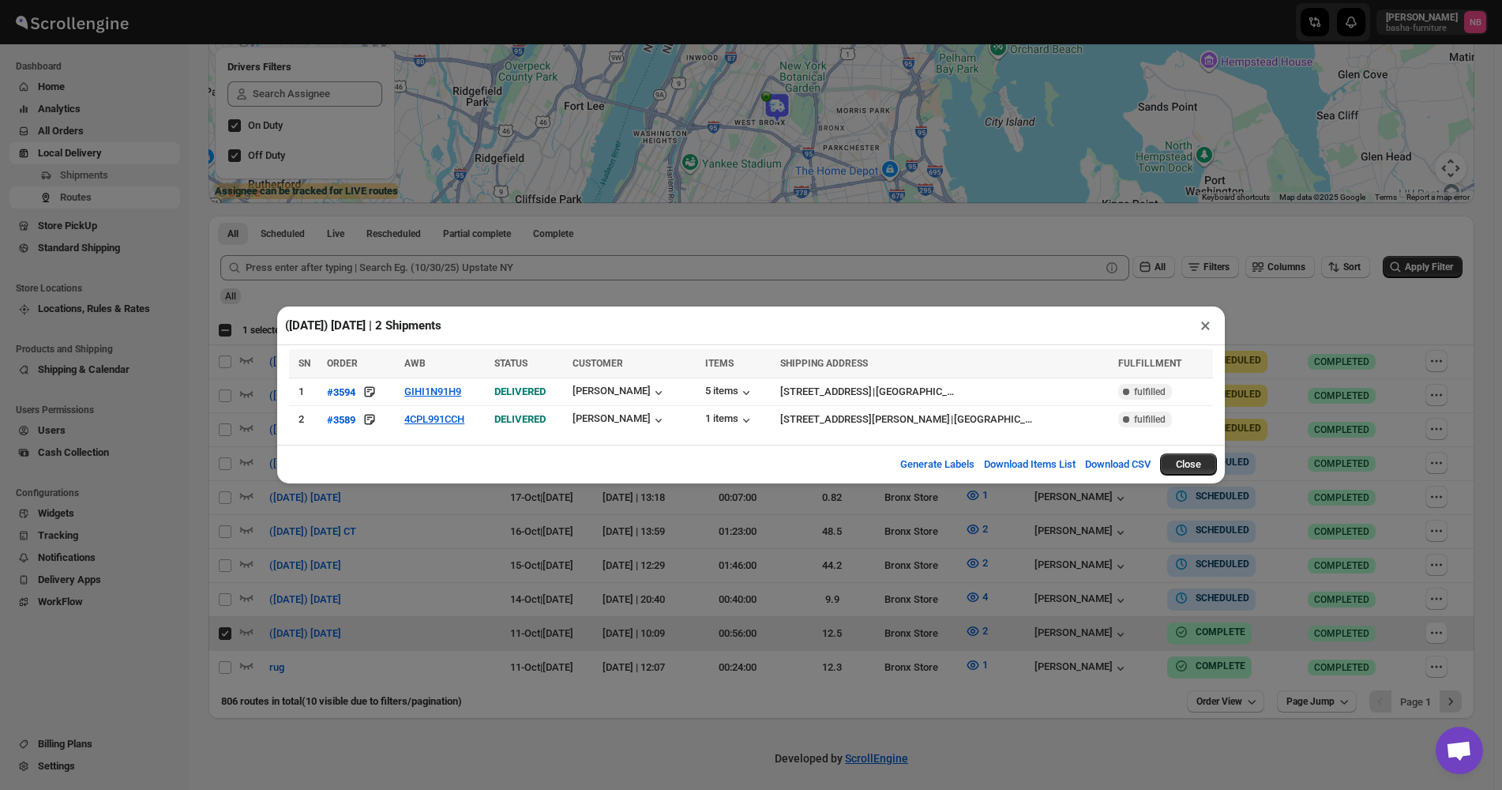
click at [870, 265] on div "([DATE]) [DATE] | 2 Shipments × SN ORDER AWB STATUS CUSTOMER ITEMS SHIPPING ADD…" at bounding box center [751, 395] width 1502 height 790
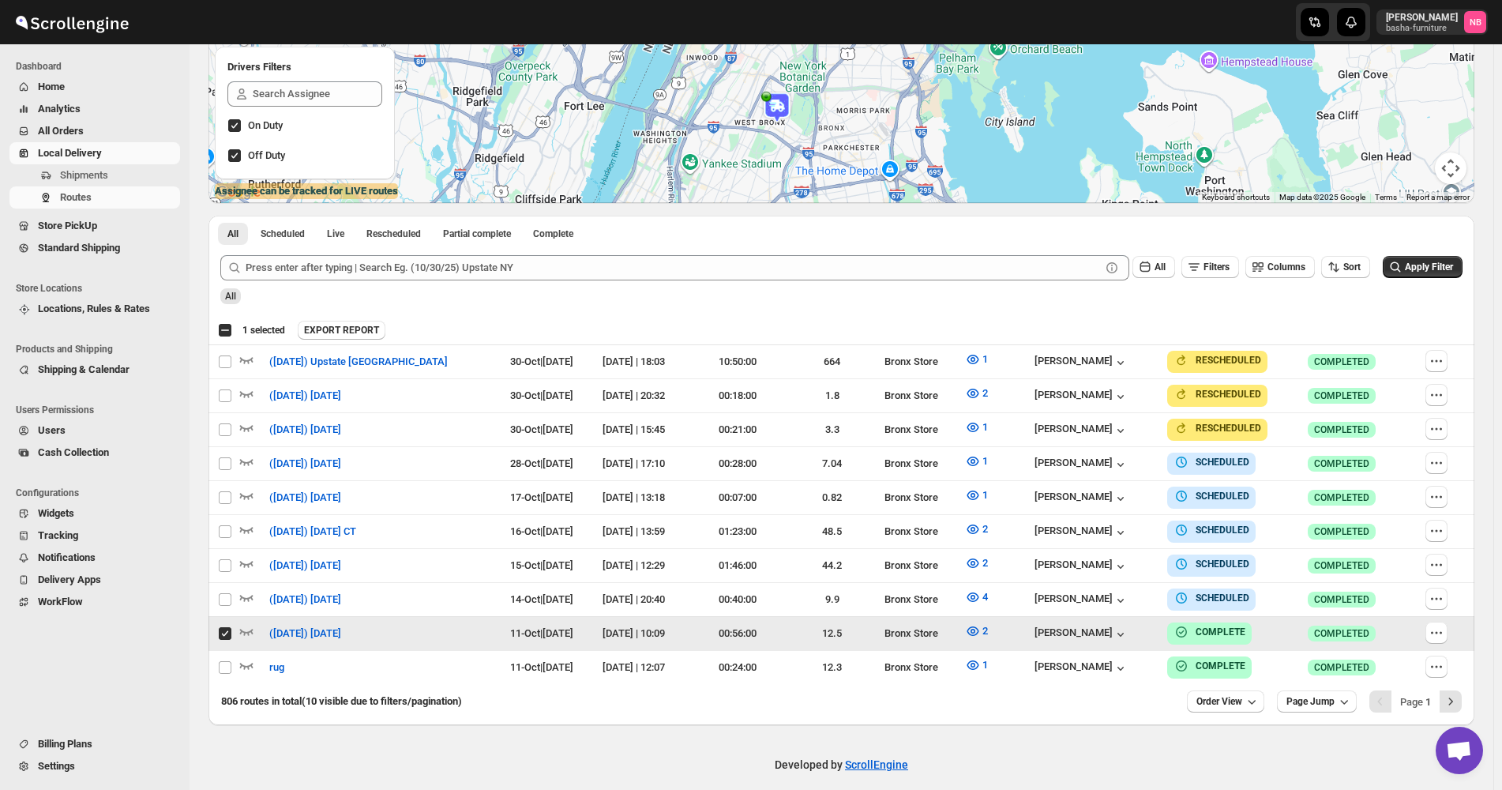
click at [225, 633] on input "Select route" at bounding box center [225, 633] width 13 height 13
checkbox input "false"
